Goal: Information Seeking & Learning: Learn about a topic

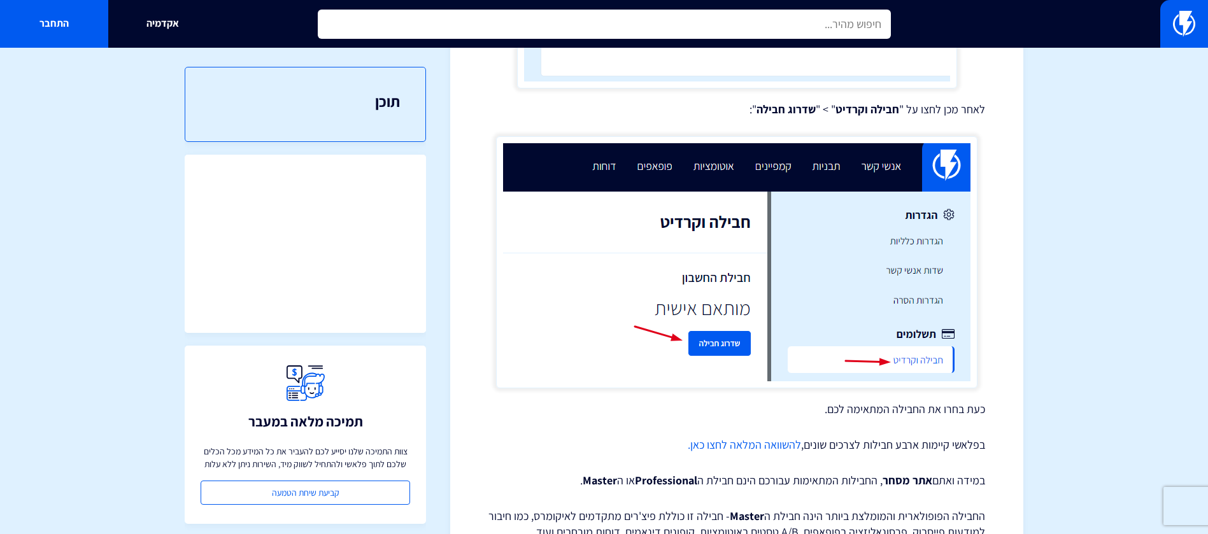
click at [765, 21] on input "text" at bounding box center [604, 24] width 573 height 29
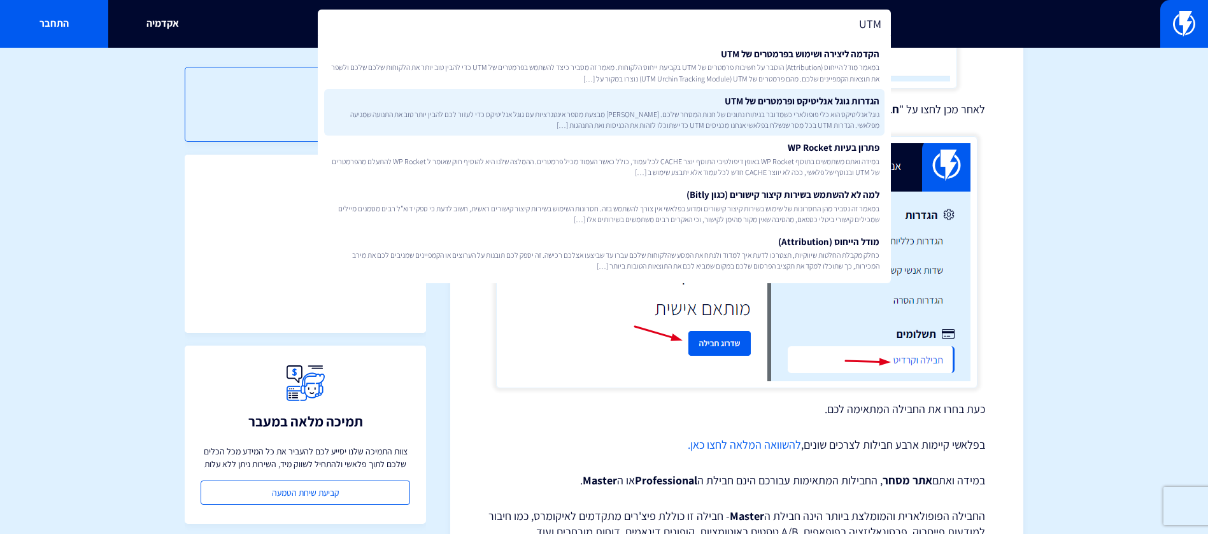
type input "UTM"
click at [765, 90] on link "הגדרות גוגל אנליטיקס ופרמטרים של UTM גוגל אנליטיקס הוא כלי פופולארי כשמדובר בני…" at bounding box center [604, 112] width 560 height 47
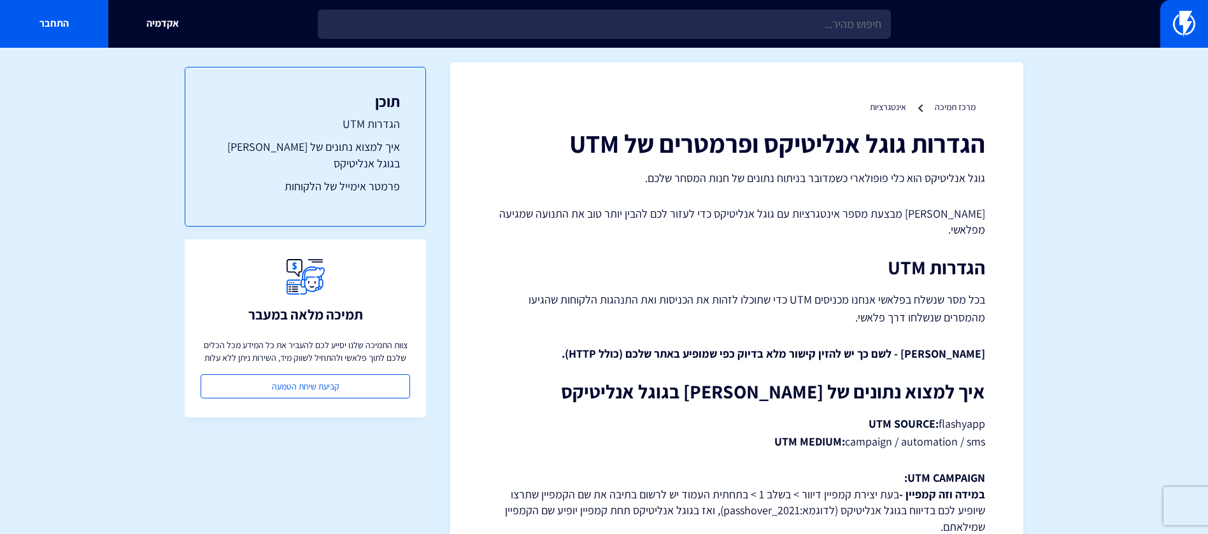
scroll to position [3, 0]
